Goal: Check status

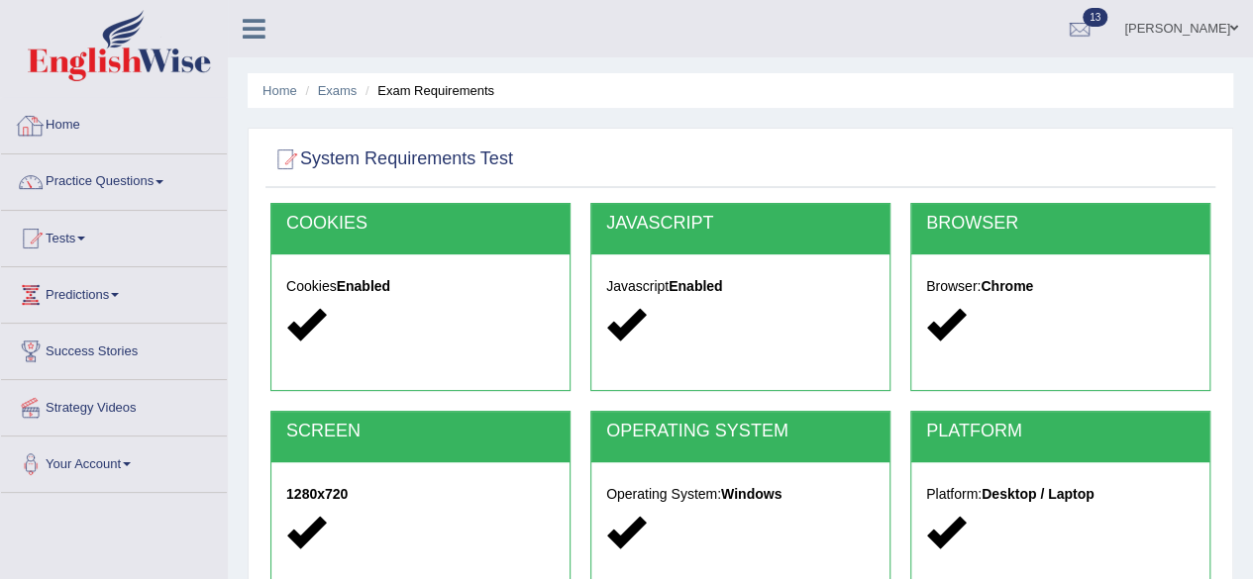
click at [74, 118] on link "Home" at bounding box center [114, 123] width 226 height 50
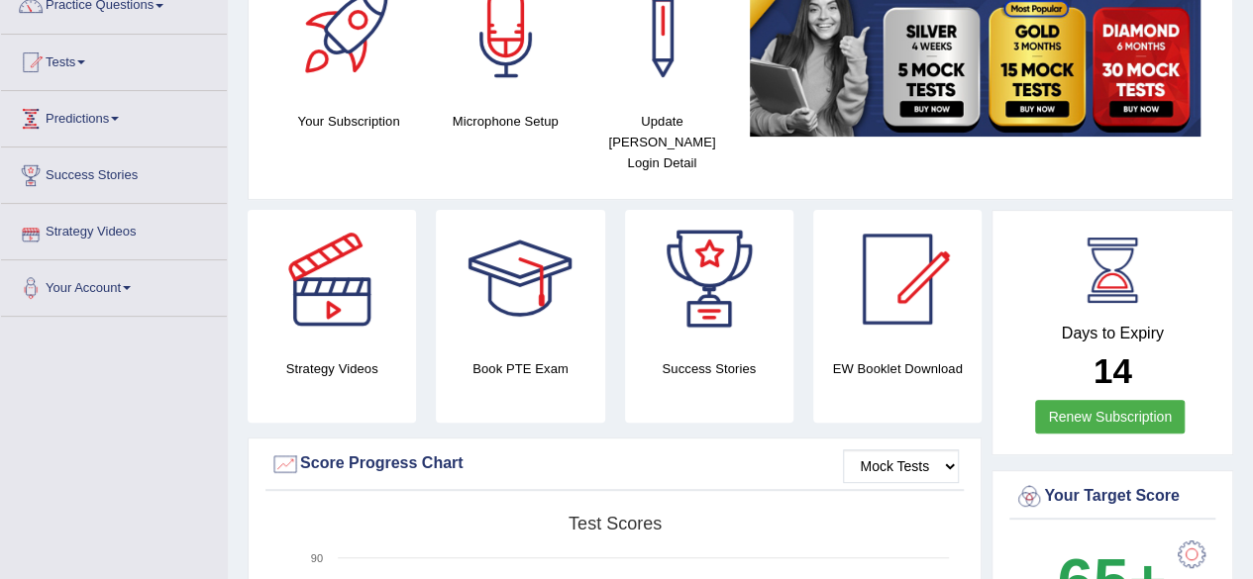
scroll to position [147, 0]
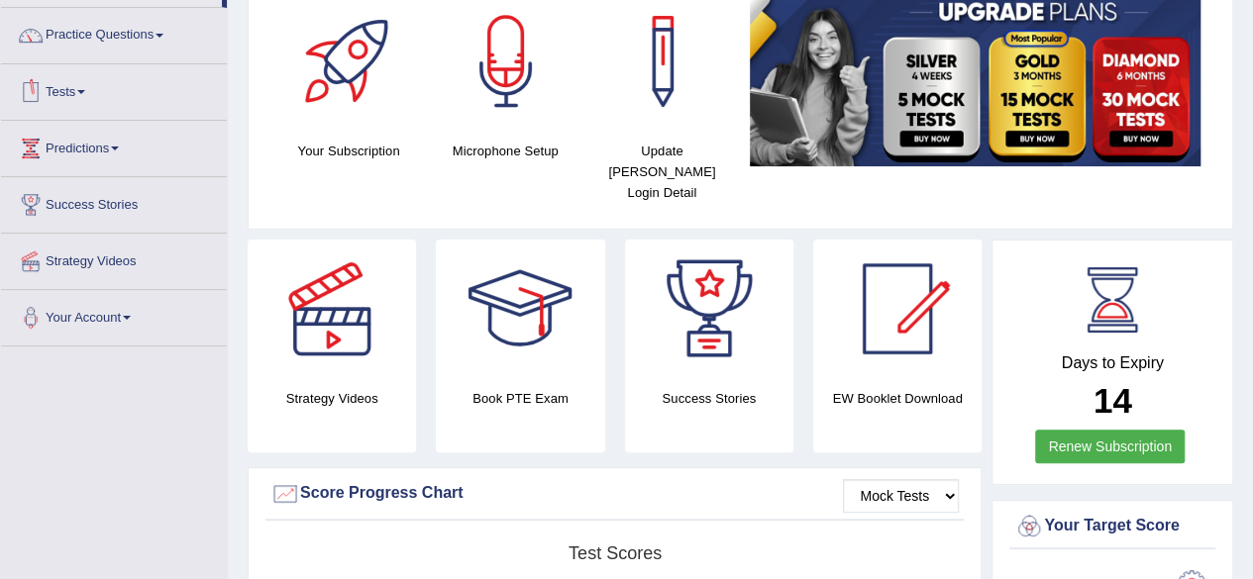
click at [93, 96] on link "Tests" at bounding box center [114, 89] width 226 height 50
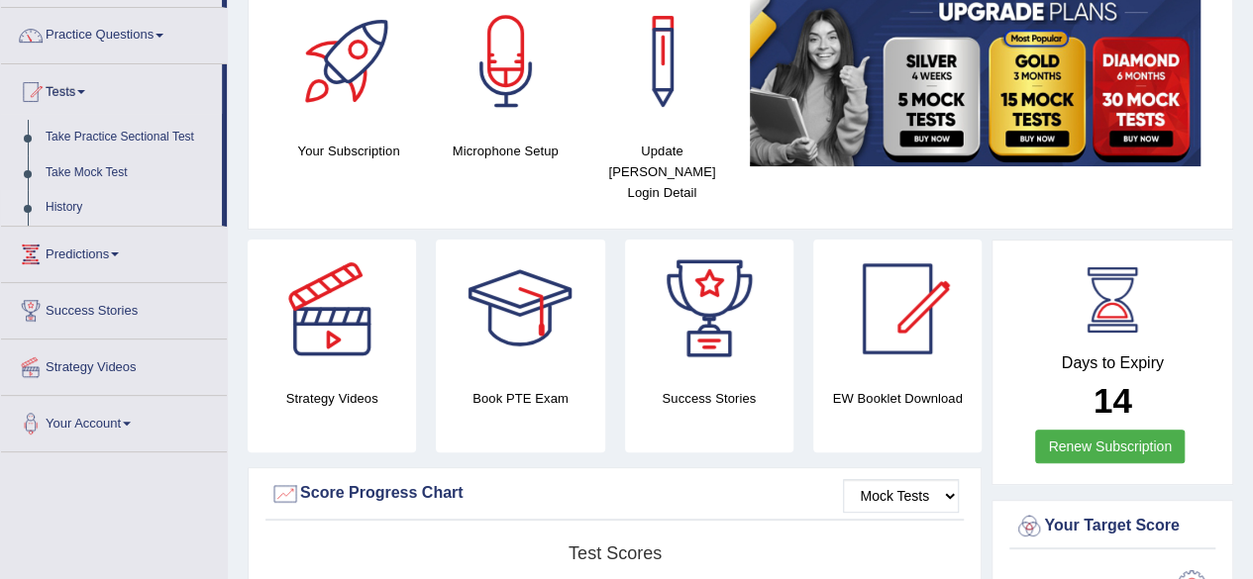
click at [77, 202] on link "History" at bounding box center [129, 208] width 185 height 36
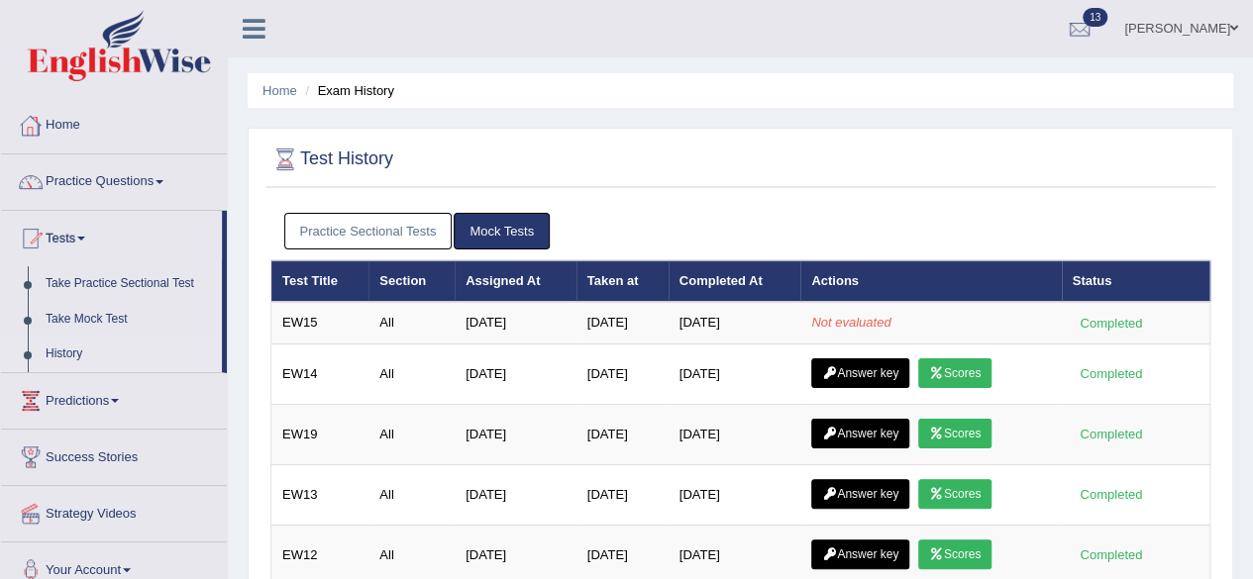
click at [48, 119] on link "Home" at bounding box center [114, 123] width 226 height 50
